Goal: Information Seeking & Learning: Find specific fact

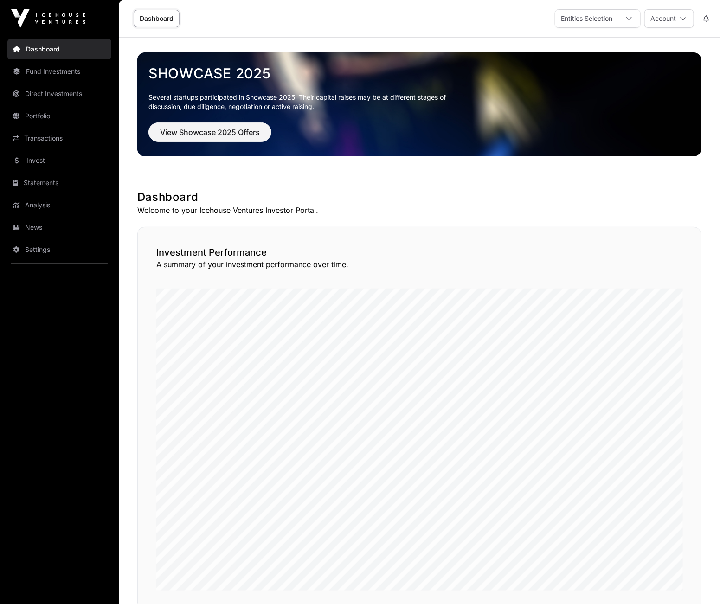
click at [617, 17] on div "Entities Selection" at bounding box center [587, 19] width 63 height 18
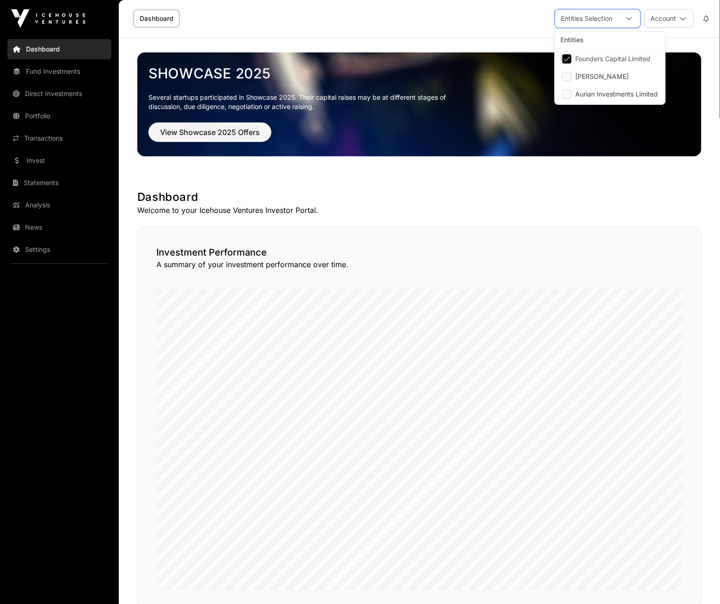
click at [628, 17] on icon at bounding box center [629, 18] width 6 height 6
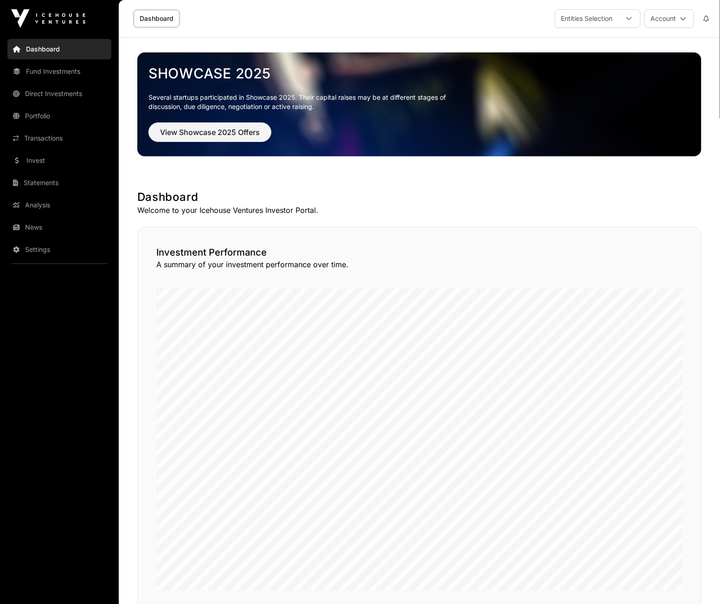
click at [62, 75] on link "Fund Investments" at bounding box center [59, 71] width 104 height 20
click at [43, 69] on link "Fund Investments" at bounding box center [59, 71] width 104 height 20
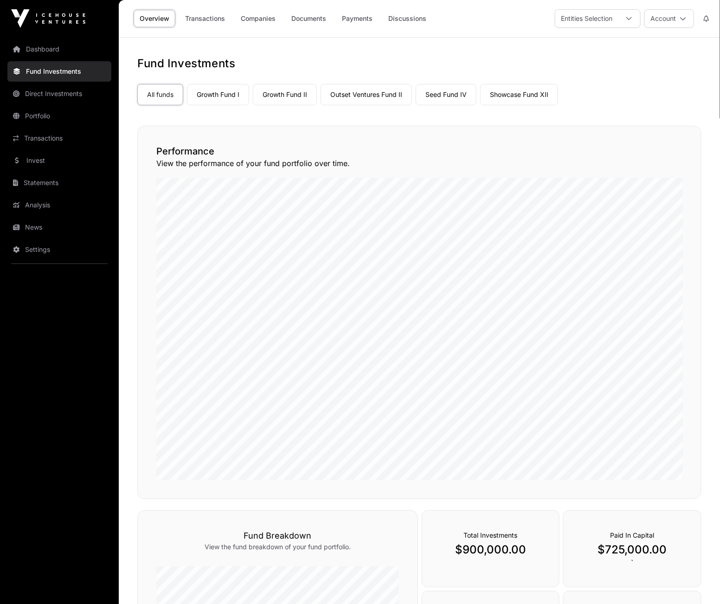
click at [219, 94] on link "Growth Fund I" at bounding box center [218, 94] width 62 height 21
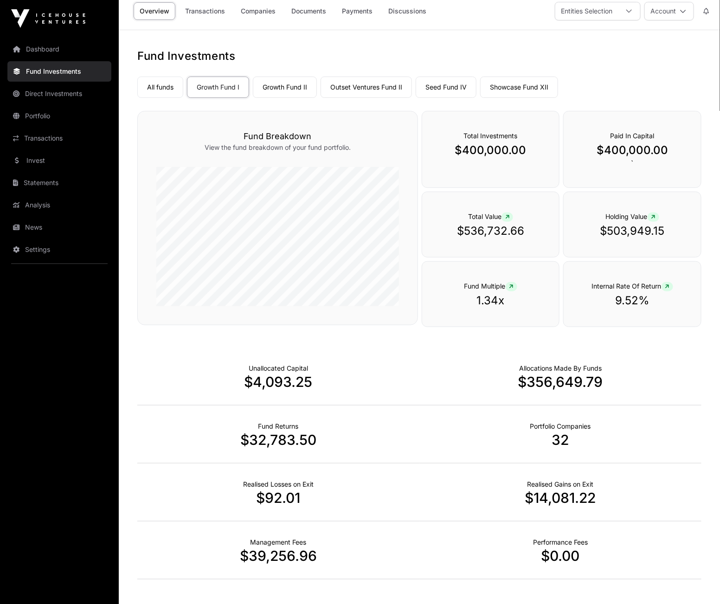
scroll to position [58, 0]
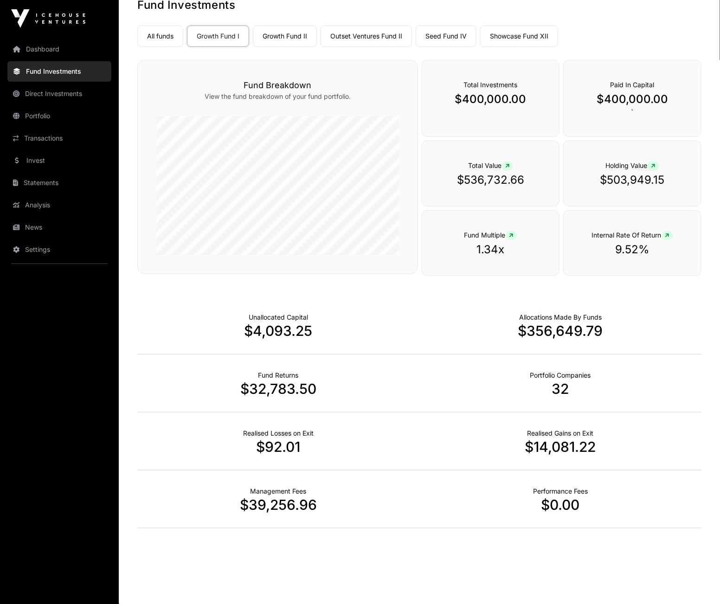
click at [616, 181] on p "$503,949.15" at bounding box center [633, 180] width 100 height 15
drag, startPoint x: 609, startPoint y: 179, endPoint x: 663, endPoint y: 179, distance: 54.3
click at [664, 179] on p "$503,949.15" at bounding box center [633, 180] width 100 height 15
copy p "503,949.15"
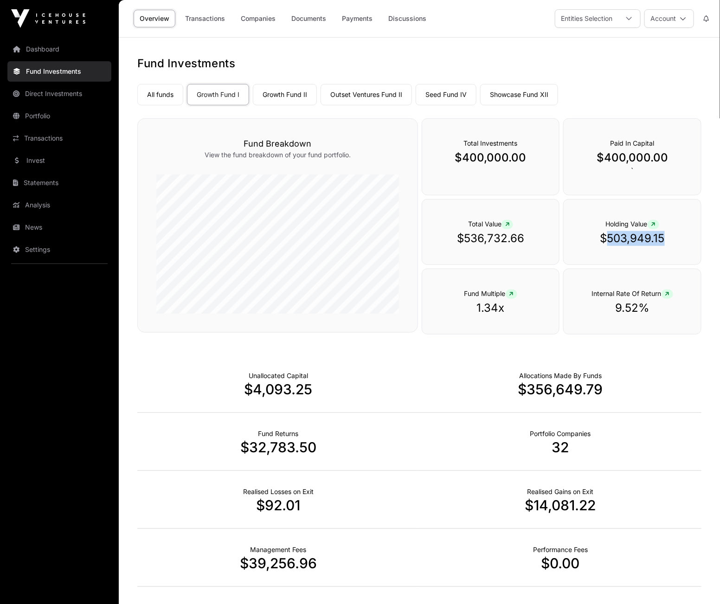
click at [278, 92] on link "Growth Fund II" at bounding box center [285, 94] width 64 height 21
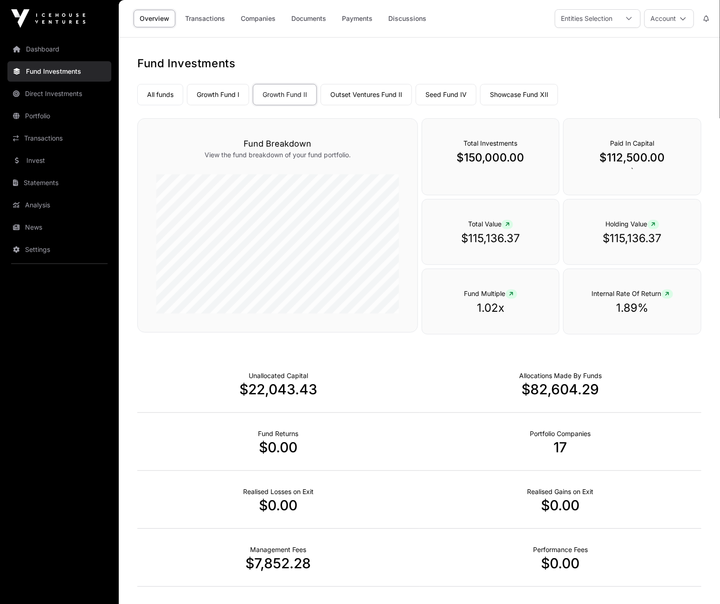
click at [634, 240] on p "$115,136.37" at bounding box center [633, 238] width 100 height 15
drag, startPoint x: 611, startPoint y: 237, endPoint x: 663, endPoint y: 237, distance: 52.0
click at [663, 237] on p "$115,136.37" at bounding box center [633, 238] width 100 height 15
copy p "115,136.37"
click at [519, 96] on link "Showcase Fund XII" at bounding box center [519, 94] width 78 height 21
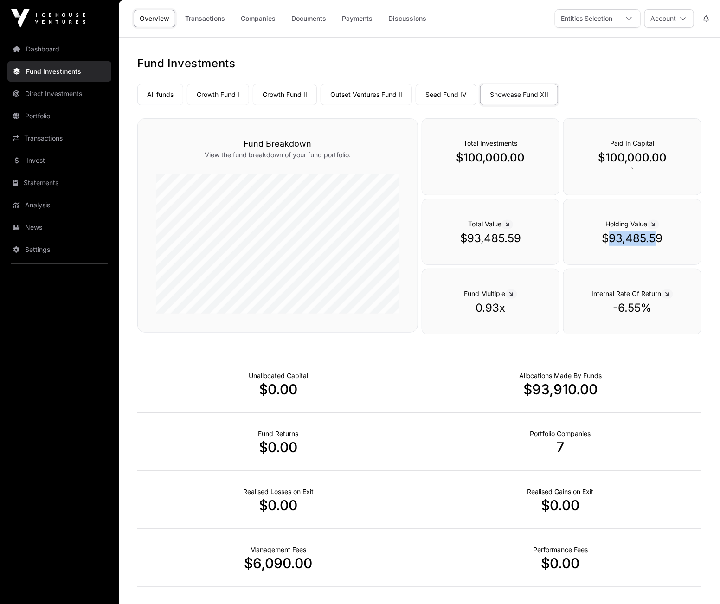
drag, startPoint x: 611, startPoint y: 236, endPoint x: 658, endPoint y: 237, distance: 46.9
click at [659, 237] on p "$93,485.59" at bounding box center [633, 238] width 100 height 15
click at [373, 97] on link "Outset Ventures Fund II" at bounding box center [366, 94] width 91 height 21
click at [622, 236] on p "$104,127.03" at bounding box center [633, 238] width 100 height 15
drag, startPoint x: 610, startPoint y: 238, endPoint x: 662, endPoint y: 239, distance: 52.5
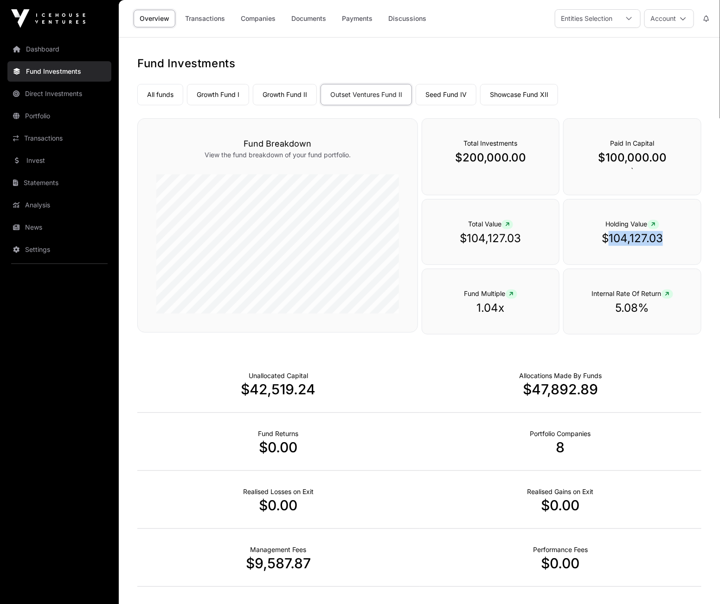
click at [663, 239] on p "$104,127.03" at bounding box center [633, 238] width 100 height 15
copy p "104,127.03"
click at [452, 95] on link "Seed Fund IV" at bounding box center [446, 94] width 61 height 21
click at [43, 86] on link "Direct Investments" at bounding box center [59, 94] width 104 height 20
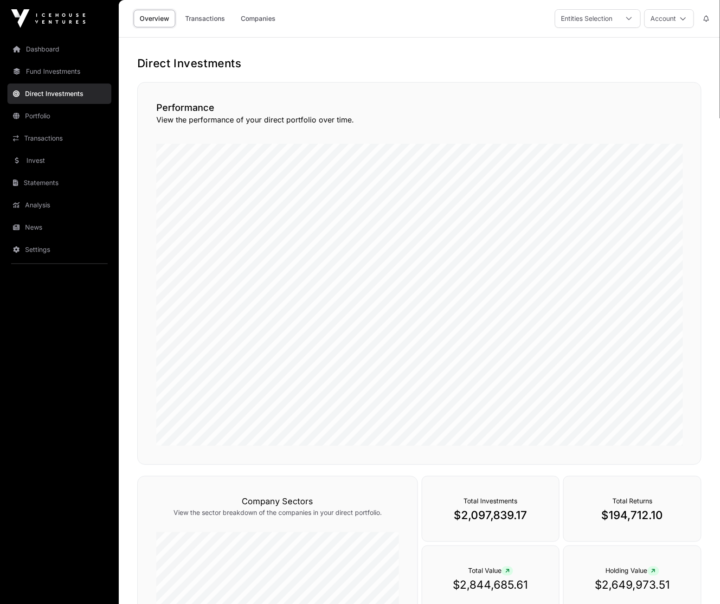
click at [265, 20] on link "Companies" at bounding box center [258, 19] width 47 height 18
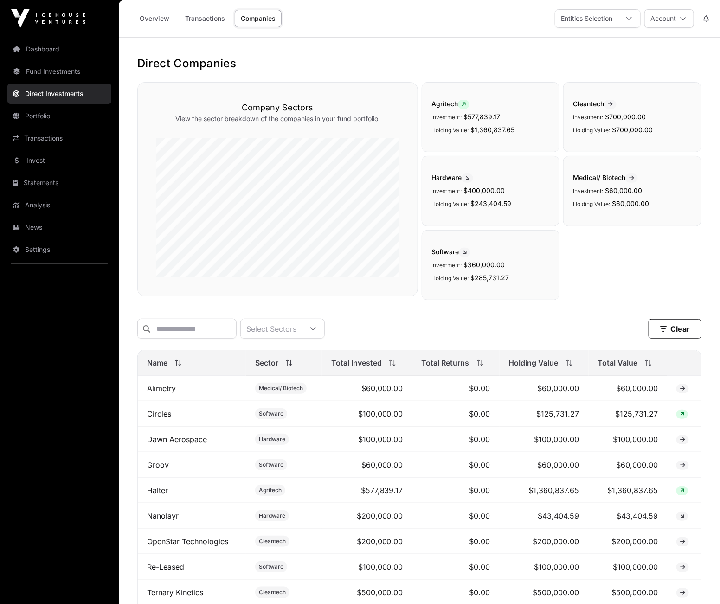
scroll to position [128, 0]
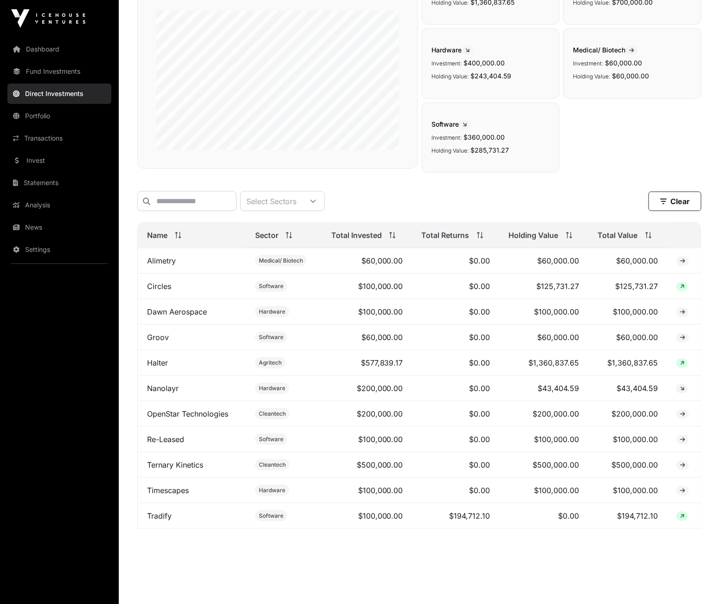
click at [151, 361] on link "Halter" at bounding box center [157, 362] width 21 height 9
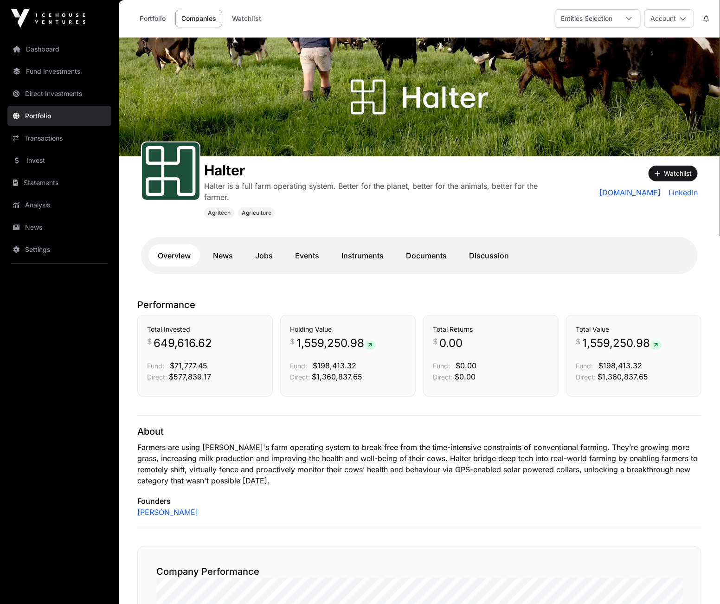
click at [364, 253] on link "Instruments" at bounding box center [362, 256] width 61 height 22
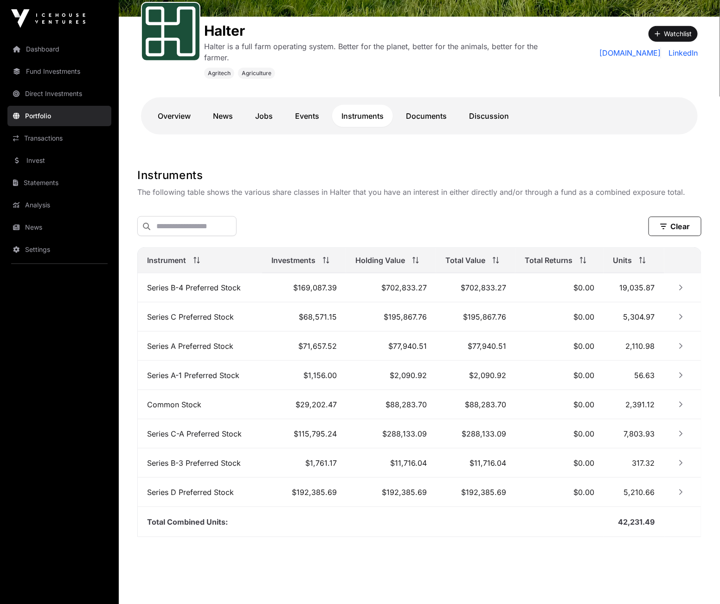
scroll to position [149, 0]
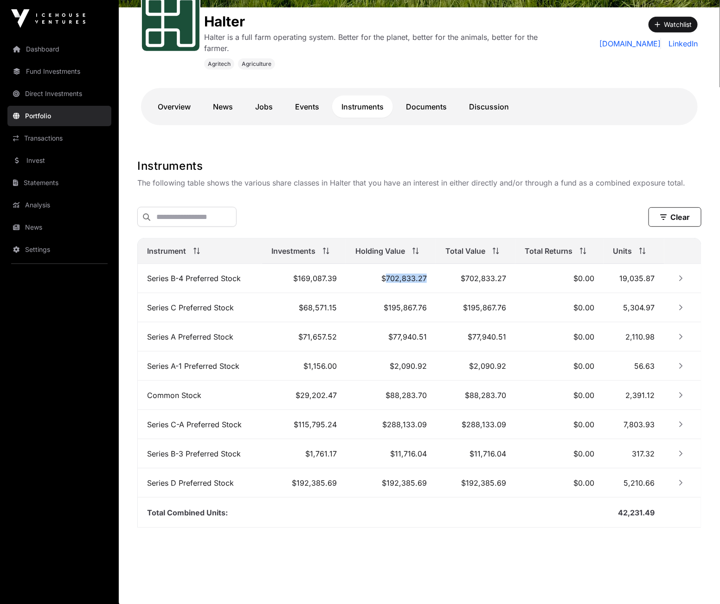
drag, startPoint x: 387, startPoint y: 279, endPoint x: 428, endPoint y: 279, distance: 41.3
click at [428, 279] on td "$702,833.27" at bounding box center [391, 278] width 90 height 29
copy td "702,833.27"
click at [684, 279] on icon "Row Collapsed" at bounding box center [681, 278] width 6 height 6
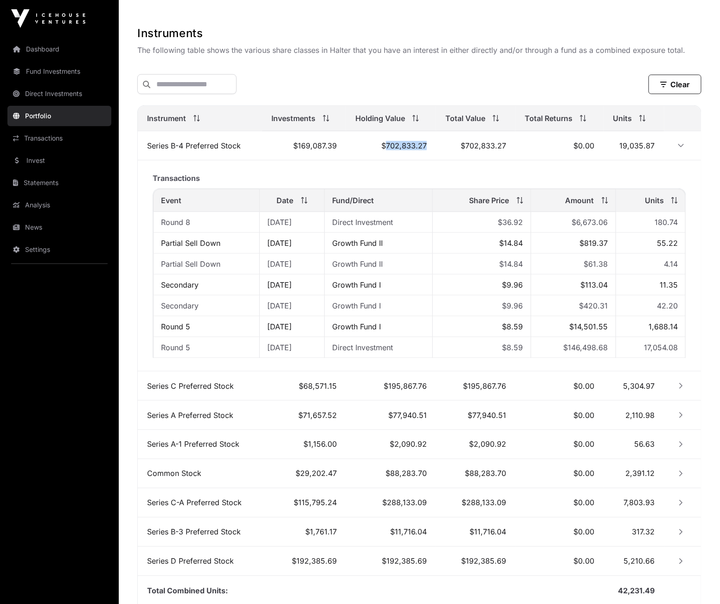
scroll to position [356, 0]
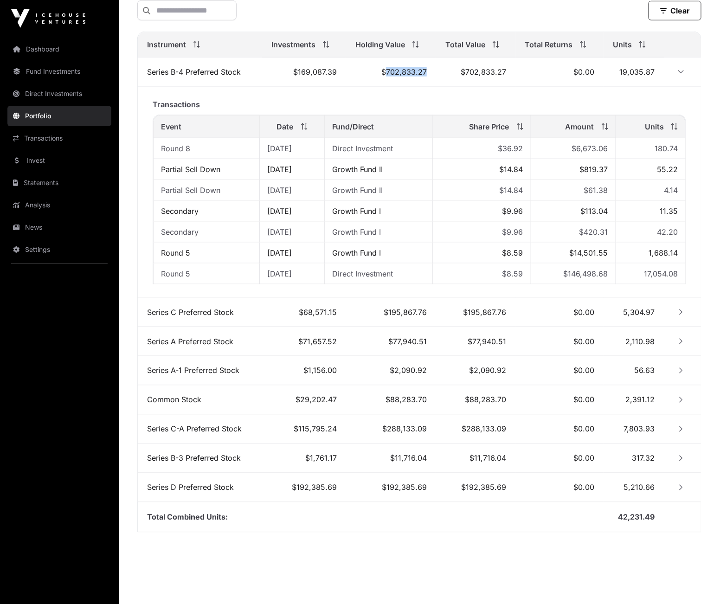
click at [681, 310] on icon "Row Collapsed" at bounding box center [681, 313] width 3 height 6
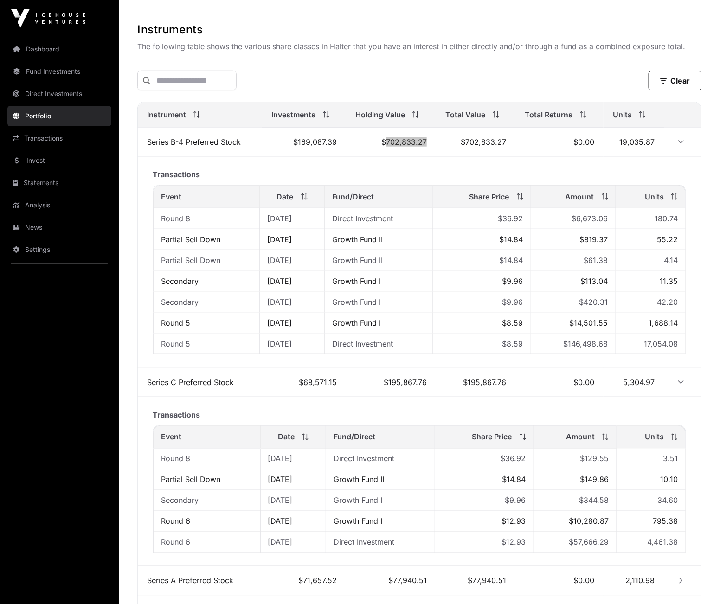
scroll to position [0, 0]
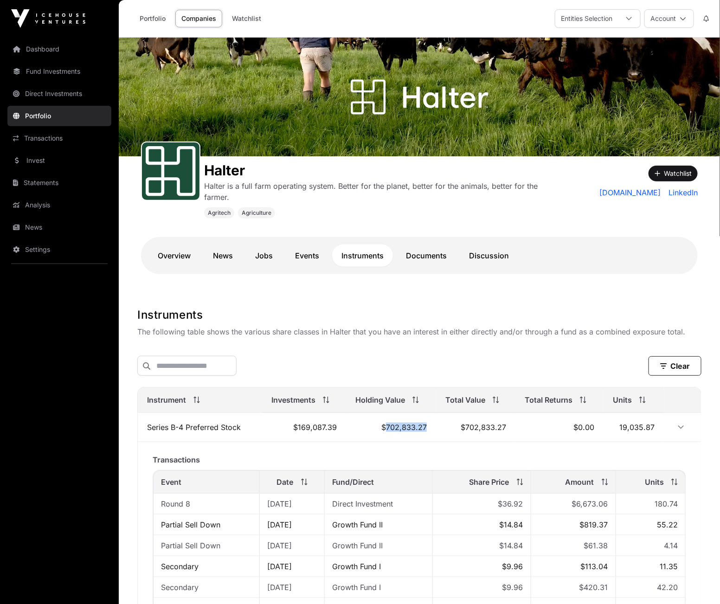
click at [168, 255] on link "Overview" at bounding box center [175, 256] width 52 height 22
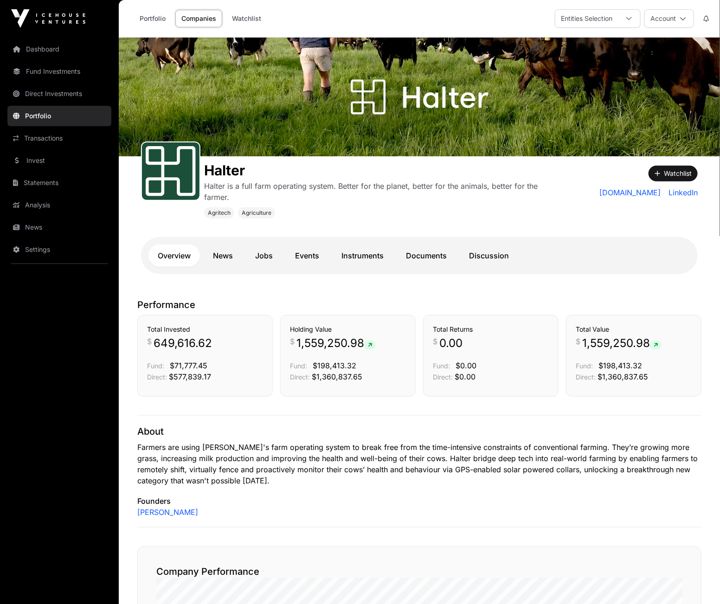
click at [196, 21] on link "Companies" at bounding box center [198, 19] width 47 height 18
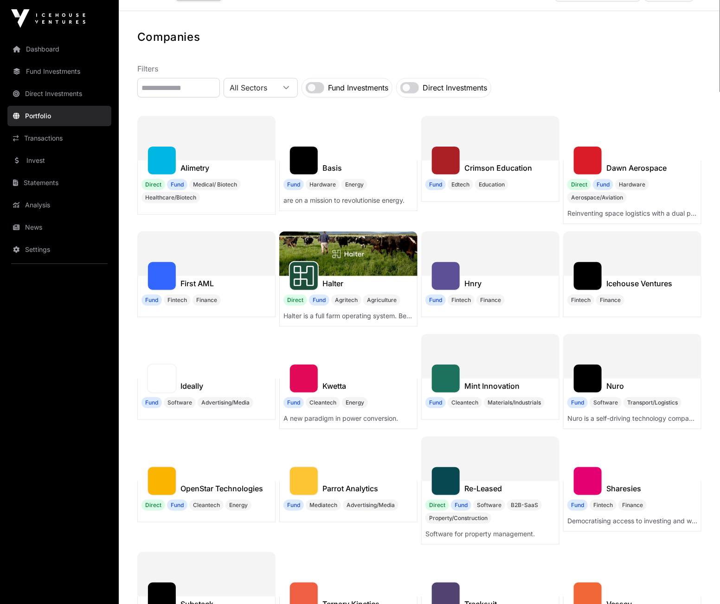
scroll to position [32, 0]
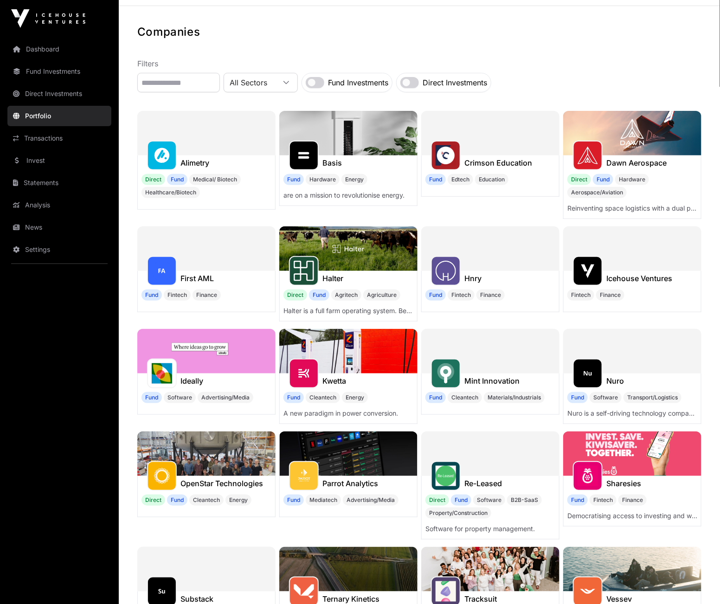
click at [48, 96] on link "Direct Investments" at bounding box center [59, 94] width 104 height 20
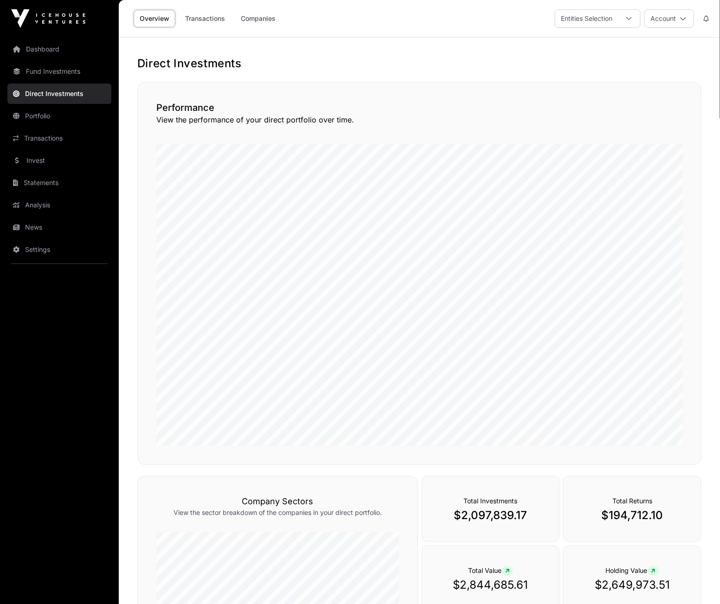
drag, startPoint x: 250, startPoint y: 18, endPoint x: 273, endPoint y: 80, distance: 65.6
click at [250, 18] on link "Companies" at bounding box center [258, 19] width 47 height 18
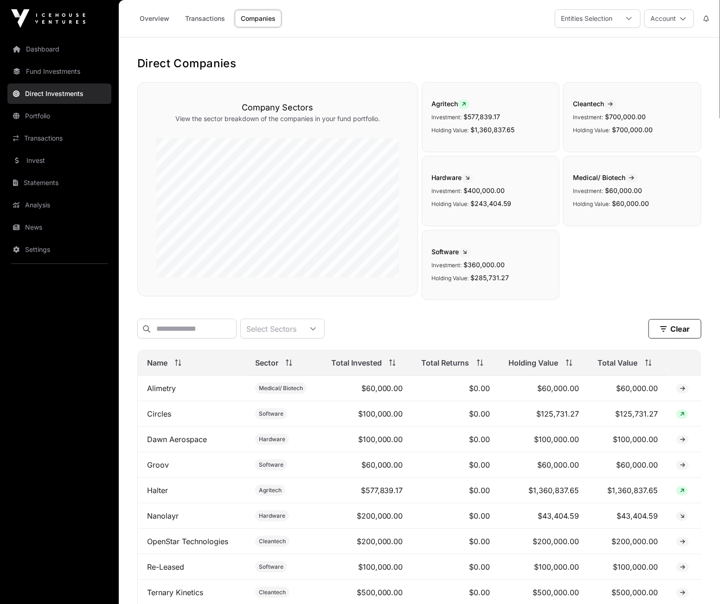
click at [586, 17] on div "Entities Selection" at bounding box center [587, 19] width 63 height 18
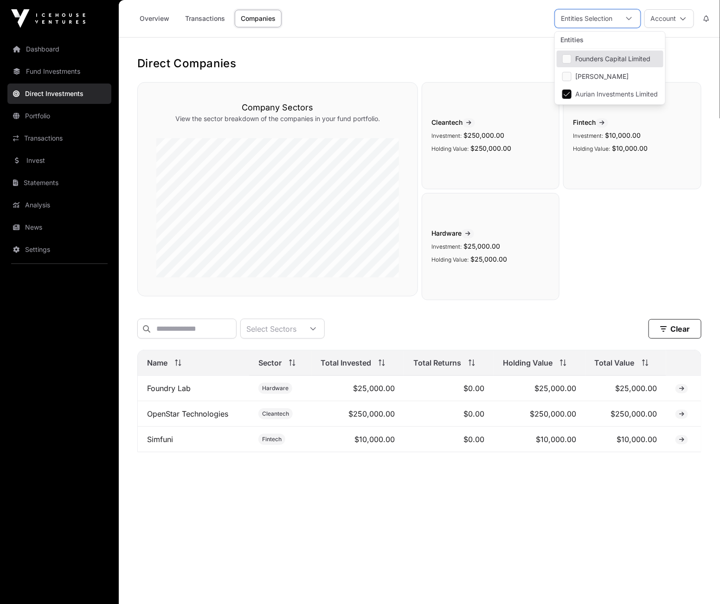
click at [379, 40] on main "Direct Companies Company Sectors View the sector breakdown of the companies in …" at bounding box center [420, 340] width 602 height 604
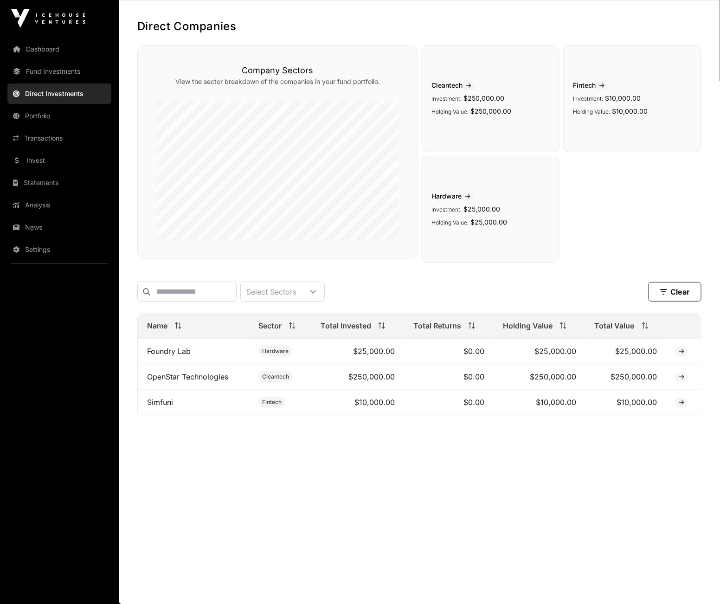
click at [53, 73] on link "Fund Investments" at bounding box center [59, 71] width 104 height 20
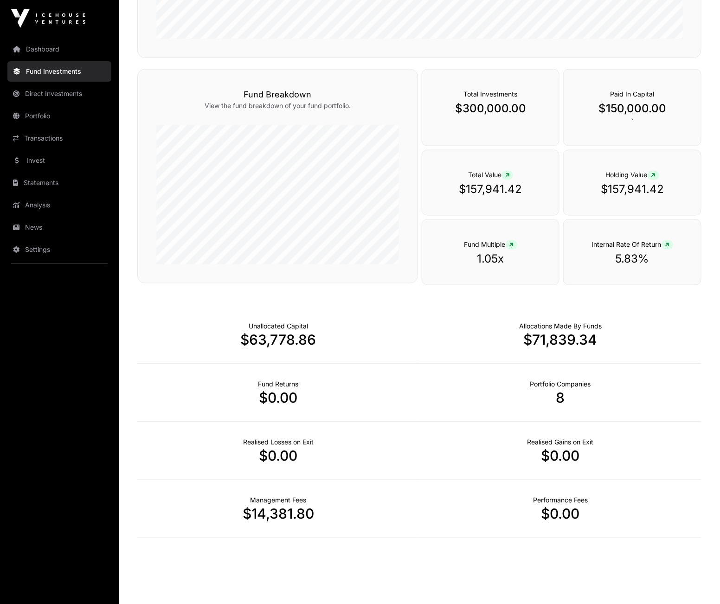
scroll to position [446, 0]
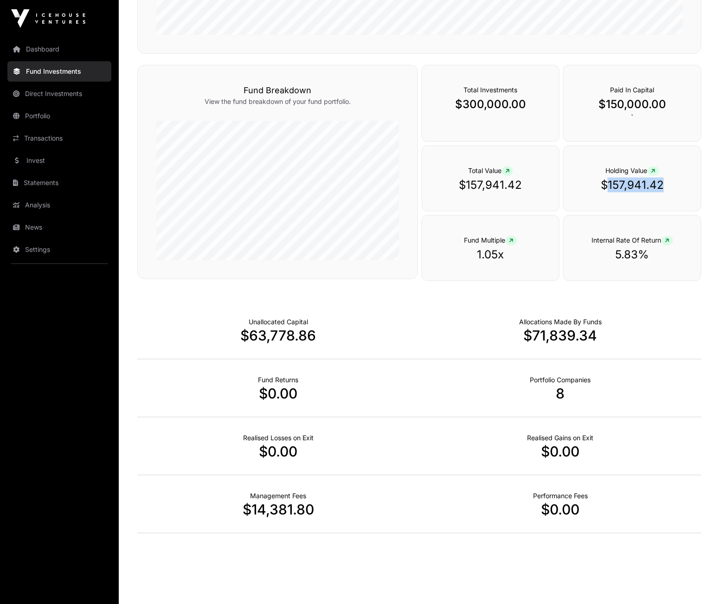
drag, startPoint x: 609, startPoint y: 182, endPoint x: 662, endPoint y: 183, distance: 53.4
click at [662, 183] on p "$157,941.42" at bounding box center [633, 185] width 100 height 15
copy p "157,941.42"
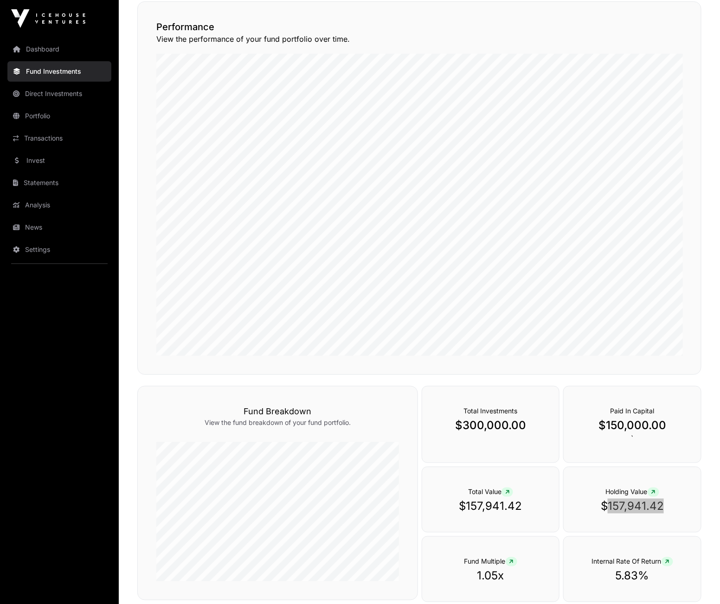
scroll to position [0, 0]
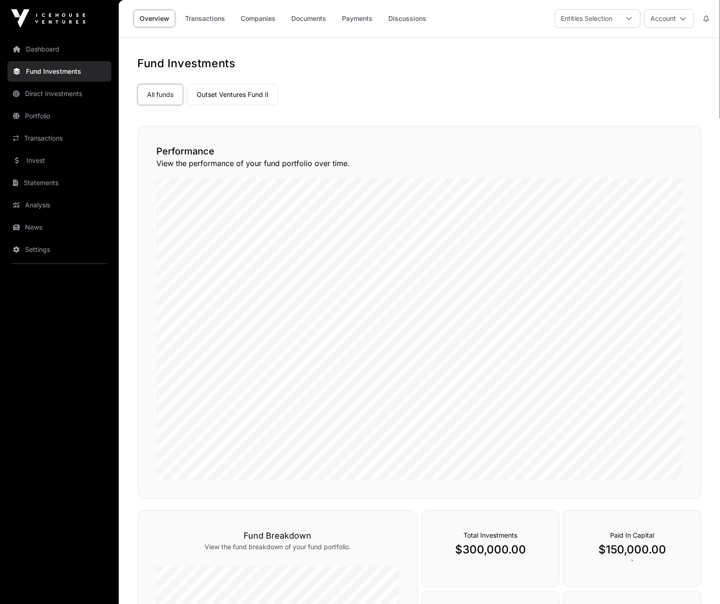
click at [57, 94] on link "Direct Investments" at bounding box center [59, 94] width 104 height 20
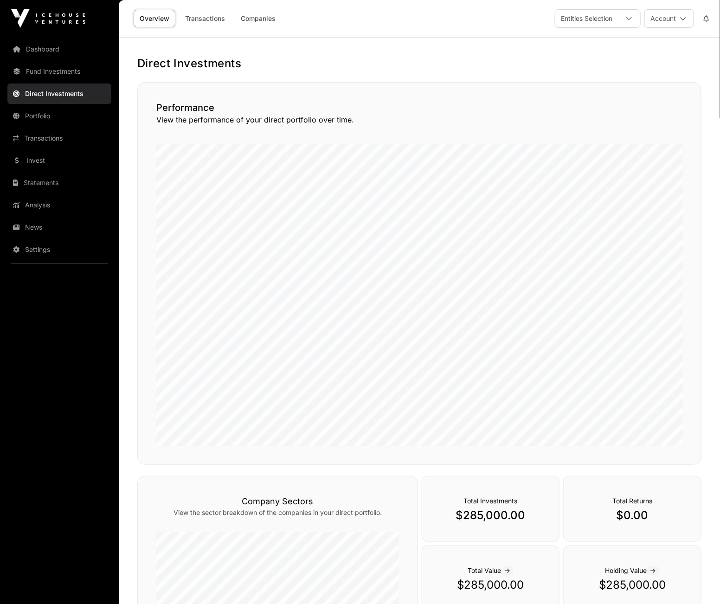
click at [255, 19] on link "Companies" at bounding box center [258, 19] width 47 height 18
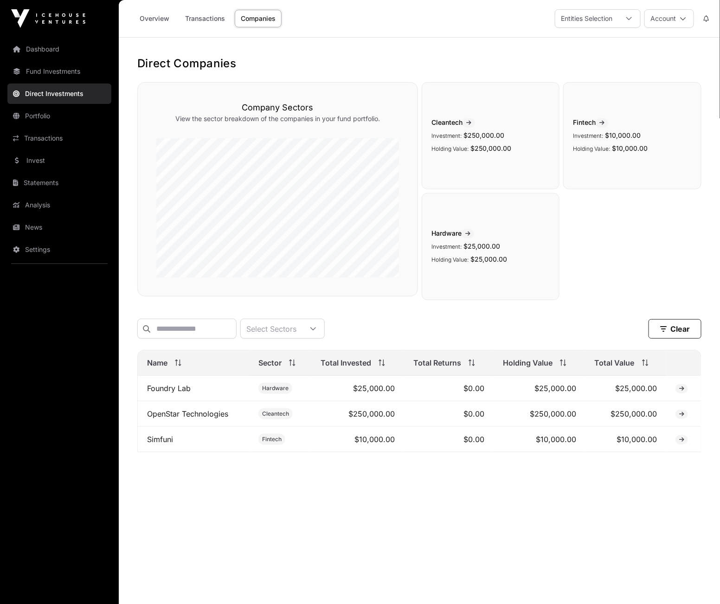
scroll to position [37, 0]
